Goal: Information Seeking & Learning: Check status

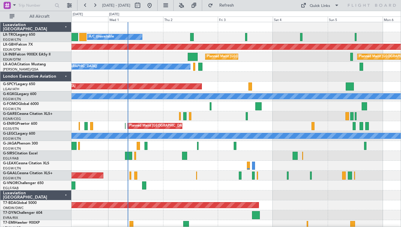
click at [241, 77] on div at bounding box center [235, 77] width 329 height 10
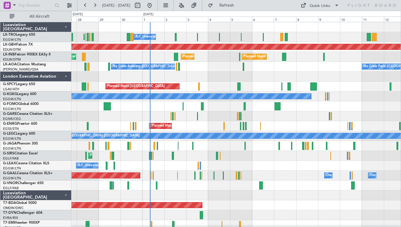
click at [314, 31] on div at bounding box center [235, 27] width 329 height 10
click at [65, 75] on div "London Executive Aviation" at bounding box center [35, 77] width 71 height 10
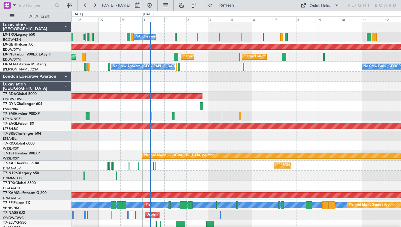
click at [65, 84] on div "Luxaviation [GEOGRAPHIC_DATA]" at bounding box center [35, 87] width 71 height 10
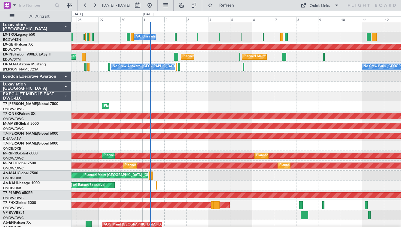
click at [65, 93] on div "EXECUJET MIDDLE EAST DWC-LLC" at bounding box center [35, 97] width 71 height 10
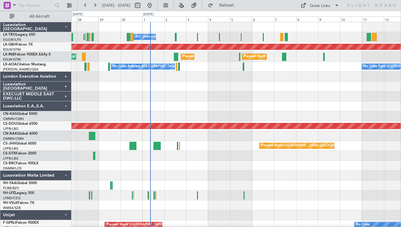
click at [65, 101] on div "EXECUJET MIDDLE EAST DWC-LLC" at bounding box center [35, 97] width 71 height 10
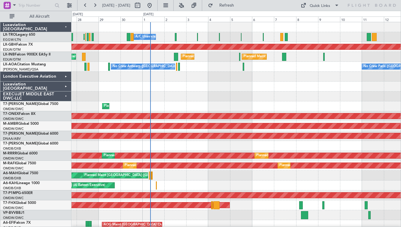
click at [66, 98] on div "EXECUJET MIDDLE EAST DWC-LLC" at bounding box center [35, 97] width 71 height 10
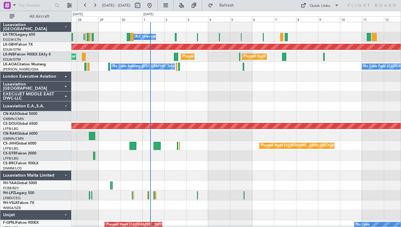
click at [65, 107] on div "Luxaviation E.A.,S.A." at bounding box center [35, 106] width 71 height 10
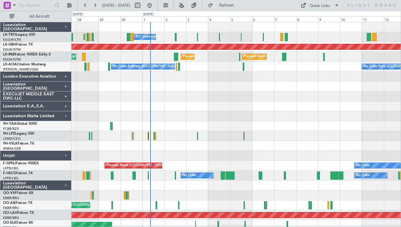
click at [66, 115] on div "Luxaviation Malta Limited" at bounding box center [35, 116] width 71 height 10
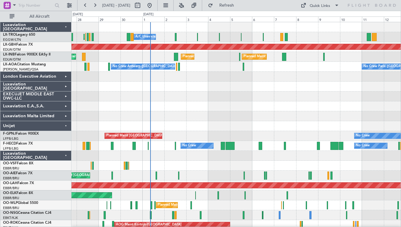
click at [66, 121] on div "Luxaviation Malta Limited" at bounding box center [35, 116] width 71 height 10
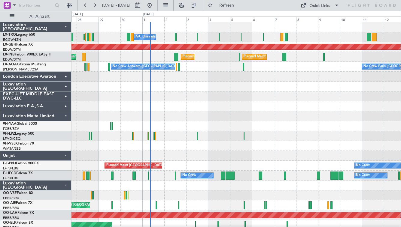
click at [66, 121] on div "Luxaviation Malta Limited" at bounding box center [35, 116] width 71 height 10
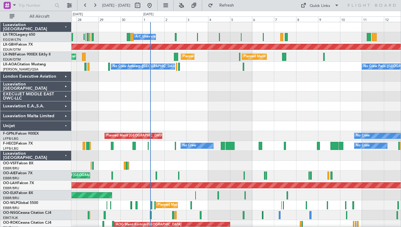
click at [66, 125] on div "Unijet" at bounding box center [35, 126] width 71 height 10
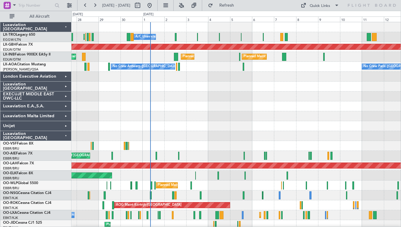
click at [66, 135] on div "Luxaviation [GEOGRAPHIC_DATA]" at bounding box center [35, 136] width 71 height 10
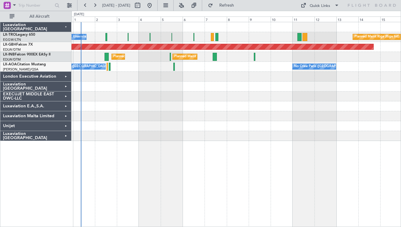
click at [262, 112] on div at bounding box center [235, 116] width 329 height 10
click at [94, 34] on div "A/C Unavailable Planned Maint [GEOGRAPHIC_DATA] (Riga Intl) Planned Maint [GEOG…" at bounding box center [235, 37] width 329 height 10
click at [66, 126] on div "Unijet" at bounding box center [35, 126] width 71 height 10
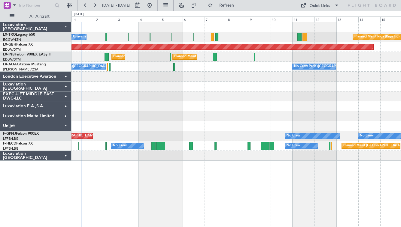
click at [65, 126] on div "Unijet" at bounding box center [35, 126] width 71 height 10
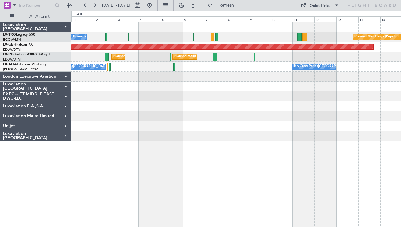
click at [65, 138] on div "Luxaviation [GEOGRAPHIC_DATA]" at bounding box center [35, 136] width 71 height 10
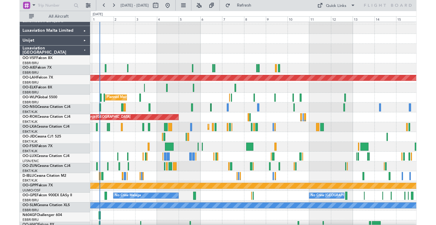
scroll to position [92, 0]
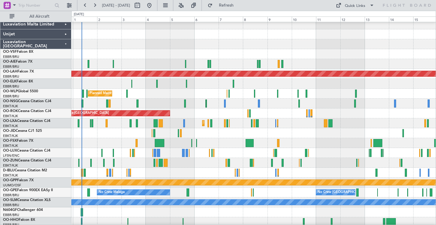
click at [66, 44] on div "Luxaviation [GEOGRAPHIC_DATA]" at bounding box center [35, 44] width 71 height 10
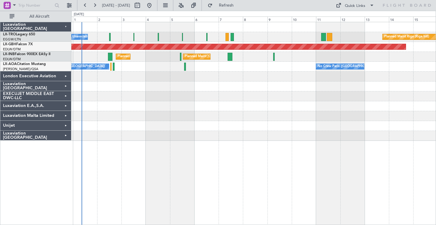
scroll to position [0, 0]
